Goal: Task Accomplishment & Management: Manage account settings

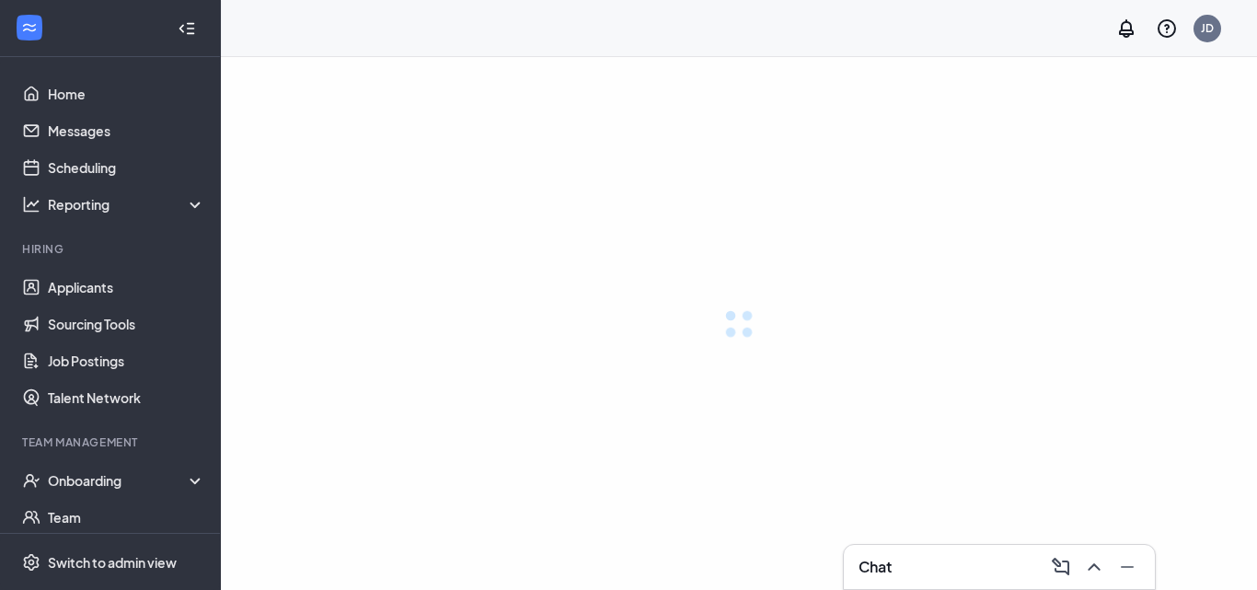
click at [87, 295] on link "Applicants" at bounding box center [126, 287] width 157 height 37
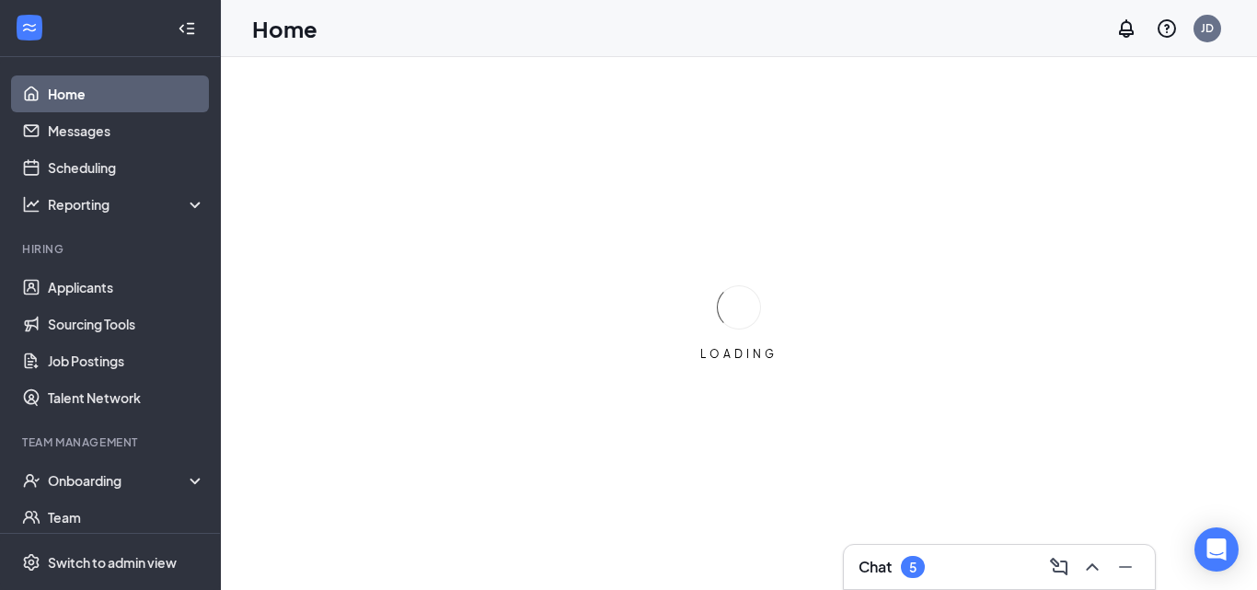
click at [1088, 568] on icon "ChevronUp" at bounding box center [1092, 566] width 12 height 7
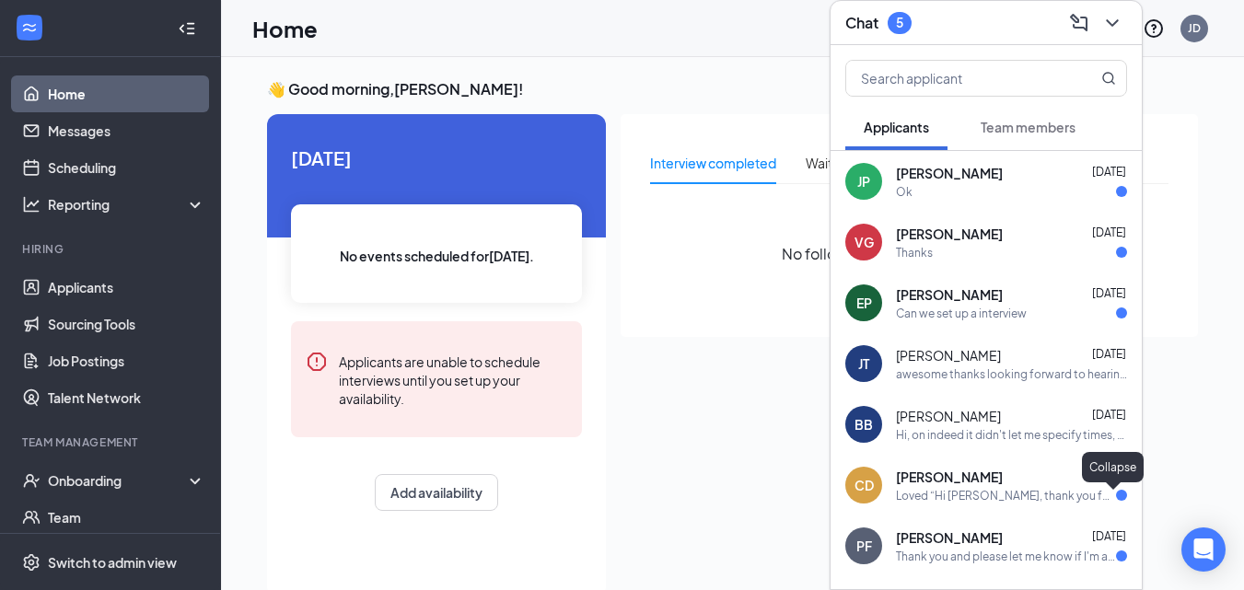
click at [1108, 23] on icon "ChevronDown" at bounding box center [1112, 23] width 22 height 22
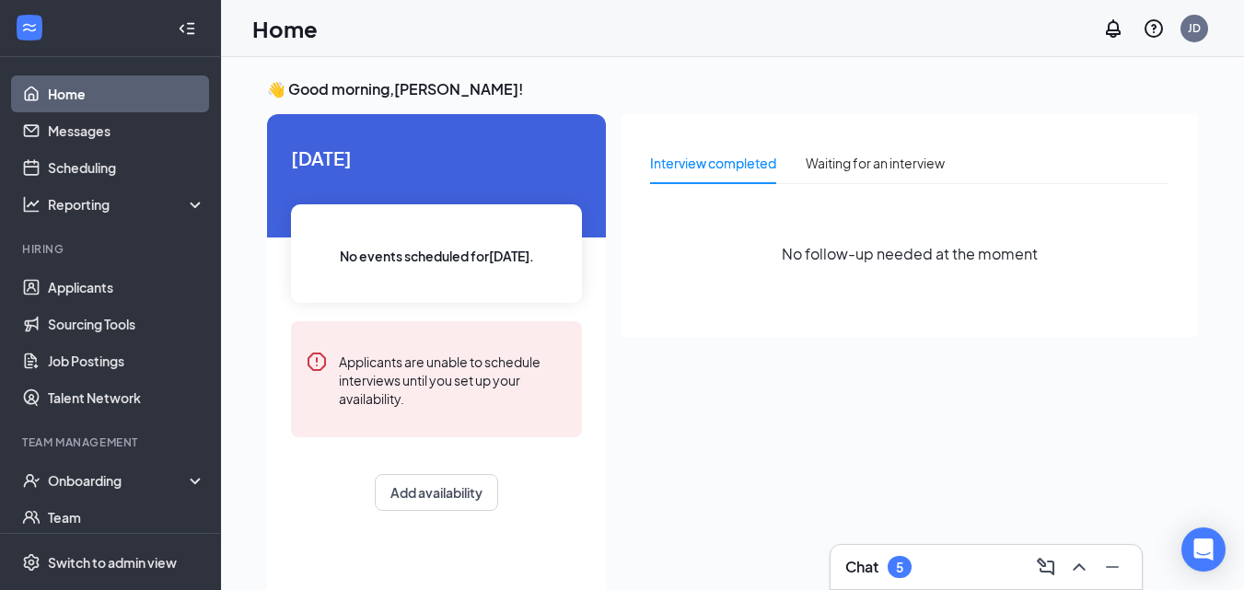
click at [1108, 556] on icon "Minimize" at bounding box center [1112, 567] width 22 height 22
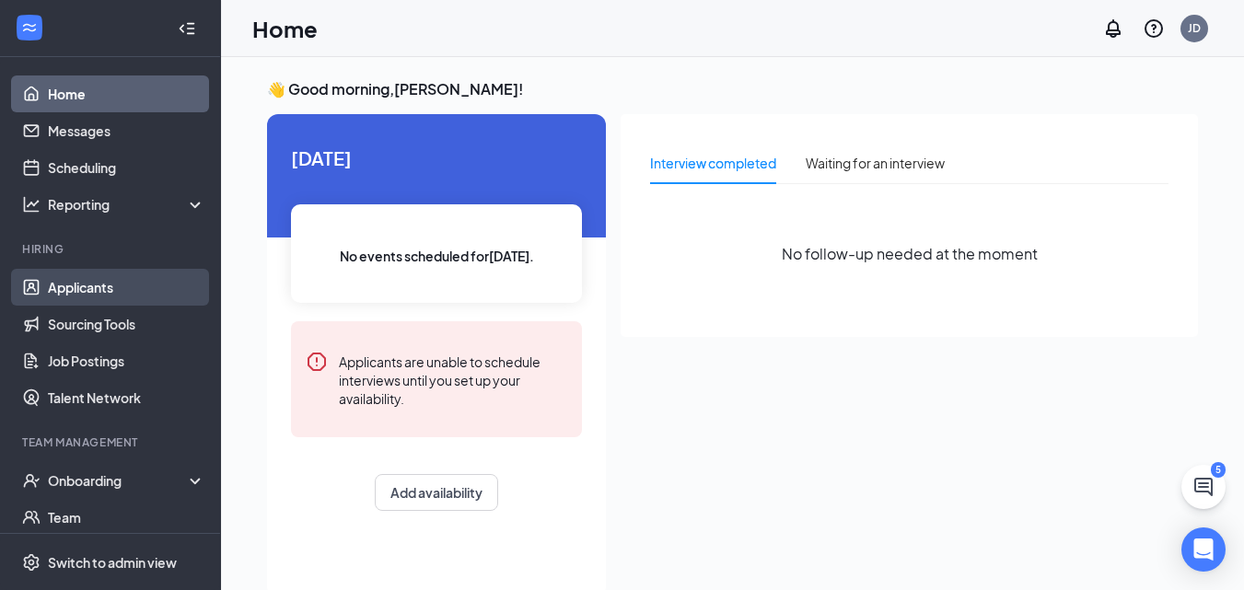
click at [95, 284] on link "Applicants" at bounding box center [126, 287] width 157 height 37
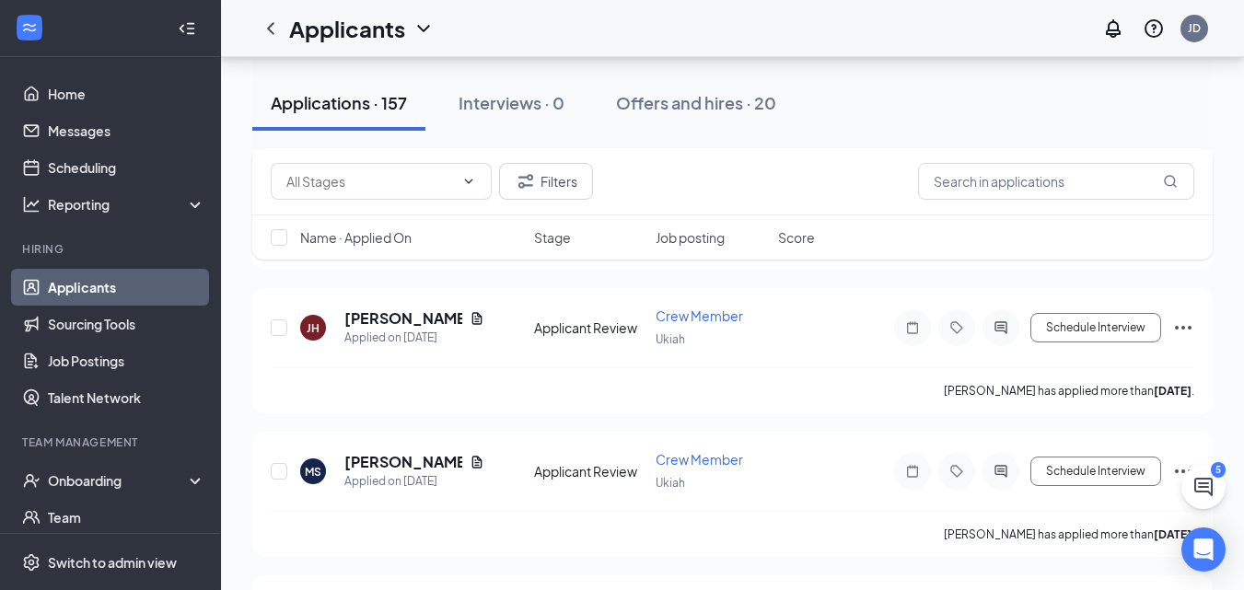
scroll to position [1565, 0]
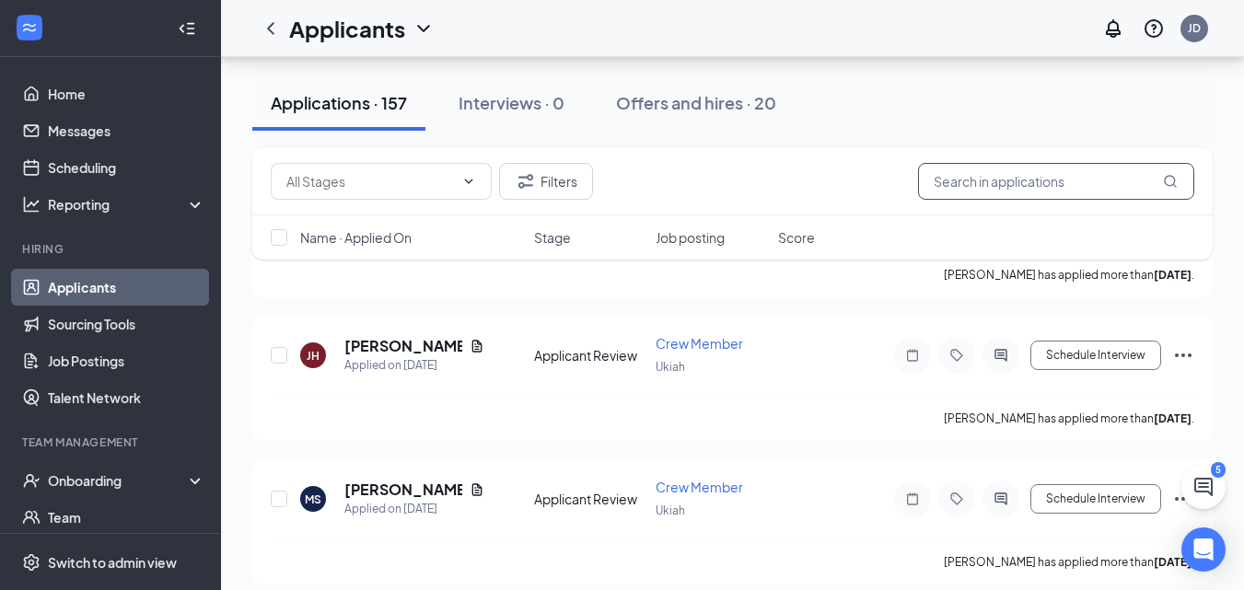
click at [1013, 179] on input "text" at bounding box center [1056, 181] width 276 height 37
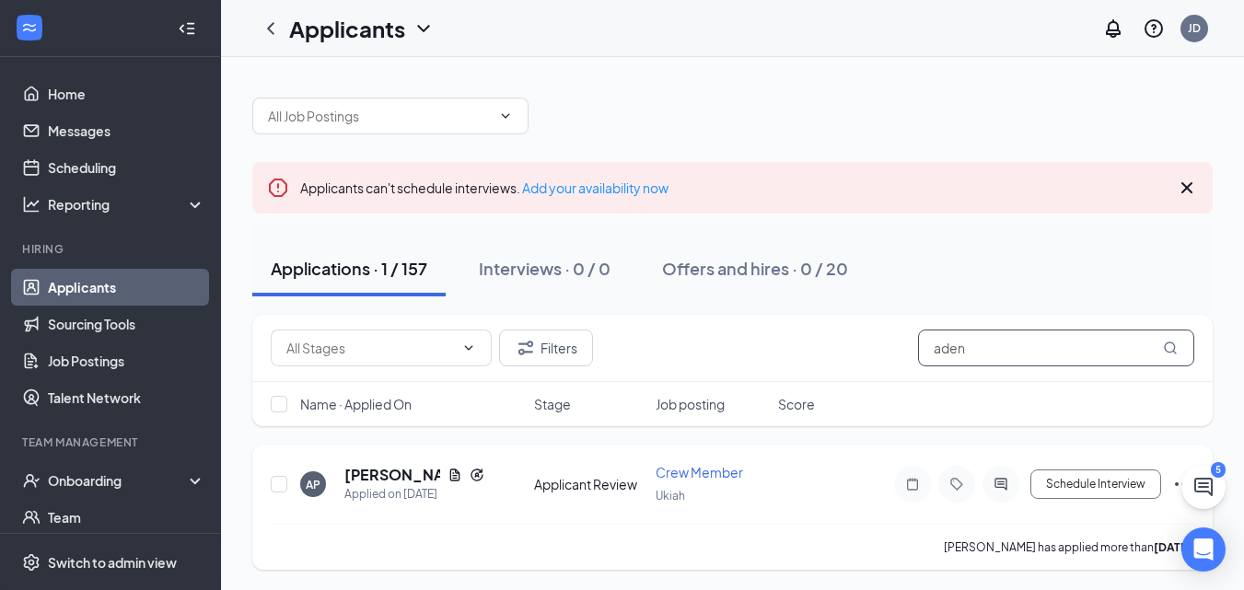
scroll to position [2, 0]
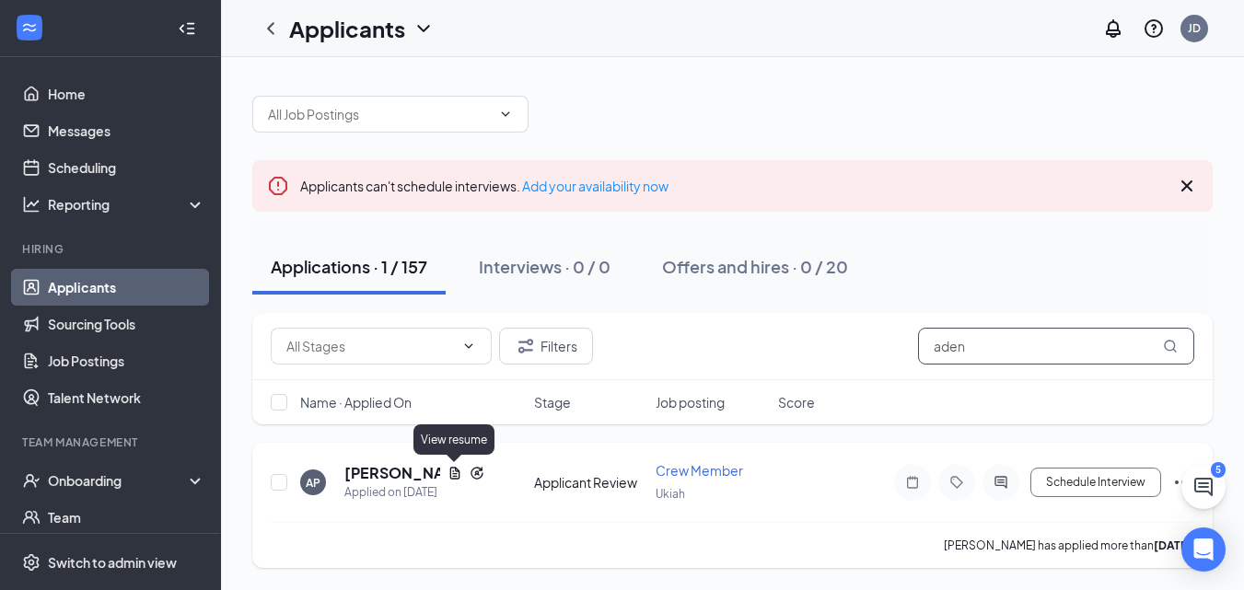
type input "aden"
click at [450, 471] on icon "Document" at bounding box center [454, 473] width 10 height 12
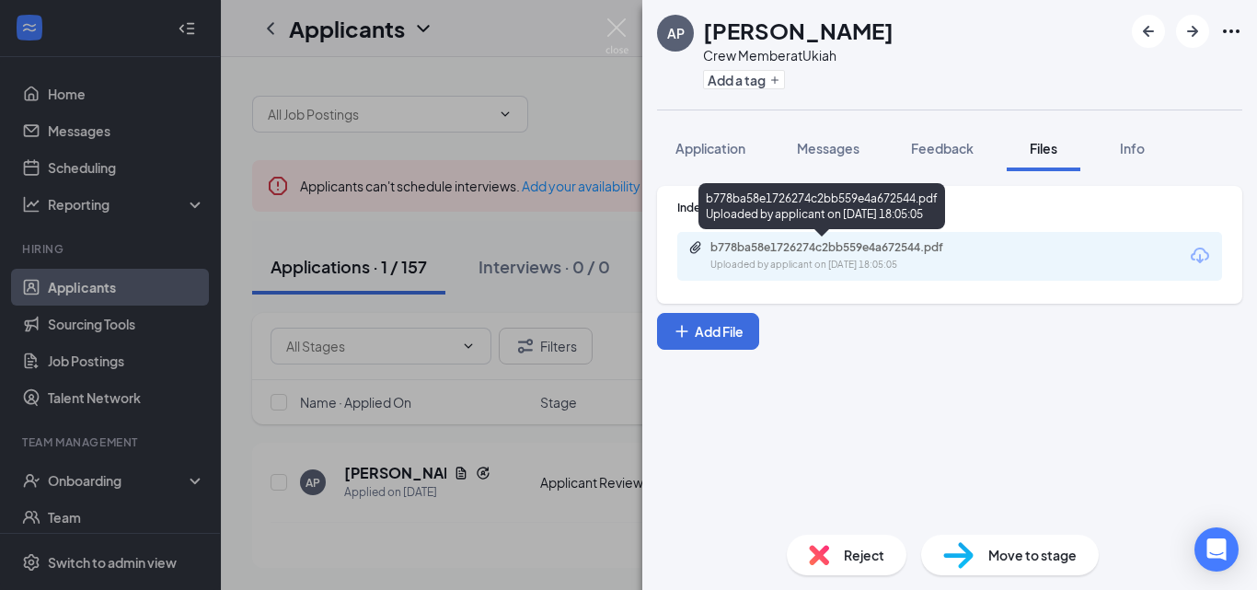
click at [936, 260] on div "Uploaded by applicant on [DATE] 18:05:05" at bounding box center [849, 265] width 276 height 15
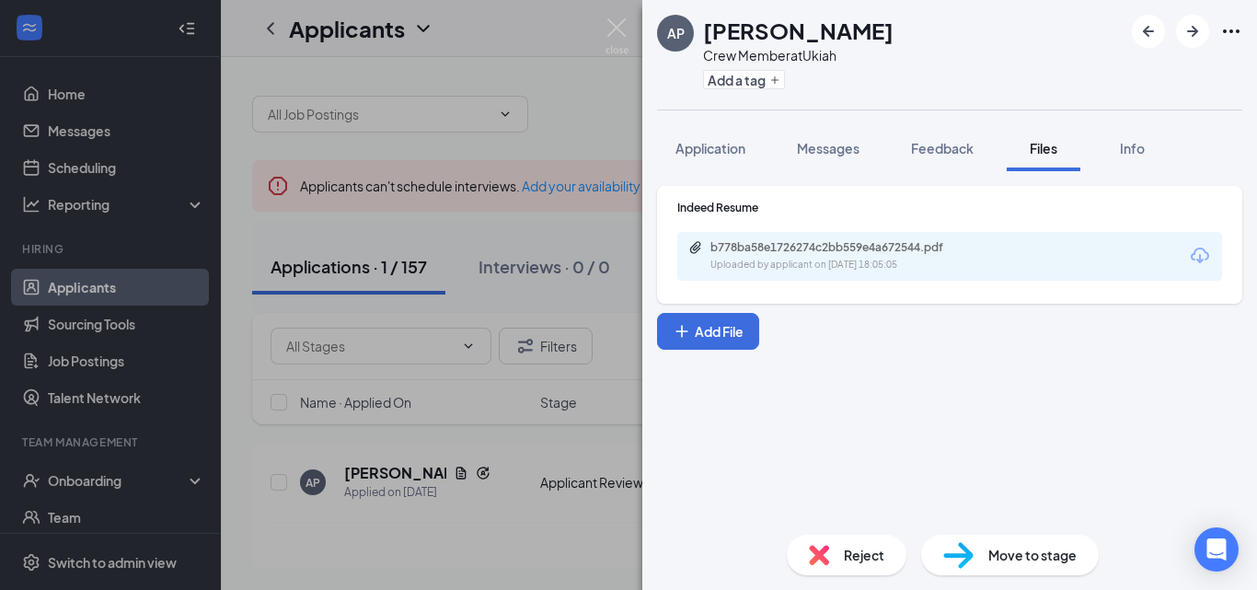
drag, startPoint x: 419, startPoint y: 267, endPoint x: 480, endPoint y: 44, distance: 231.1
click at [417, 259] on div "AP [PERSON_NAME] Crew Member at Ukiah Add a tag Application Messages Feedback F…" at bounding box center [628, 295] width 1257 height 590
